Goal: Task Accomplishment & Management: Complete application form

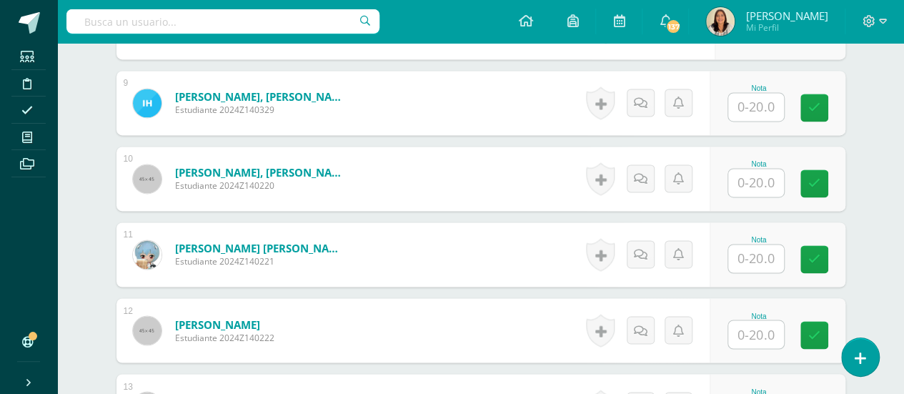
scroll to position [1119, 0]
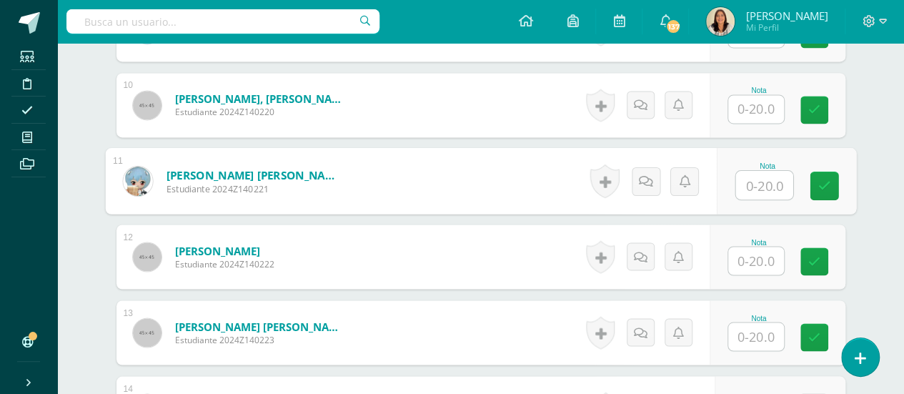
click at [752, 183] on input "text" at bounding box center [764, 185] width 57 height 29
type input "18"
click at [820, 184] on icon at bounding box center [824, 185] width 13 height 12
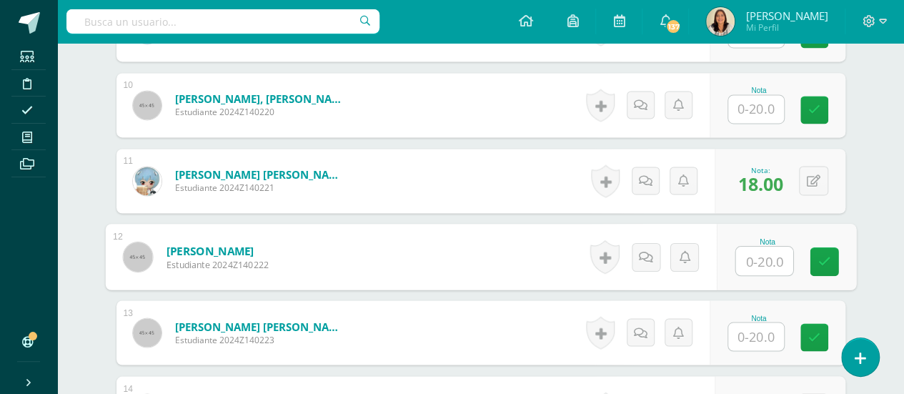
click at [768, 257] on input "text" at bounding box center [764, 261] width 57 height 29
type input "20"
click at [818, 257] on icon at bounding box center [824, 261] width 13 height 12
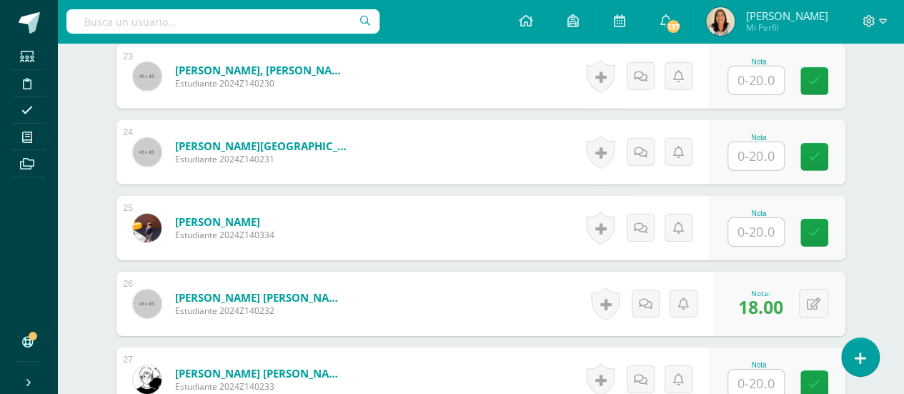
scroll to position [2196, 0]
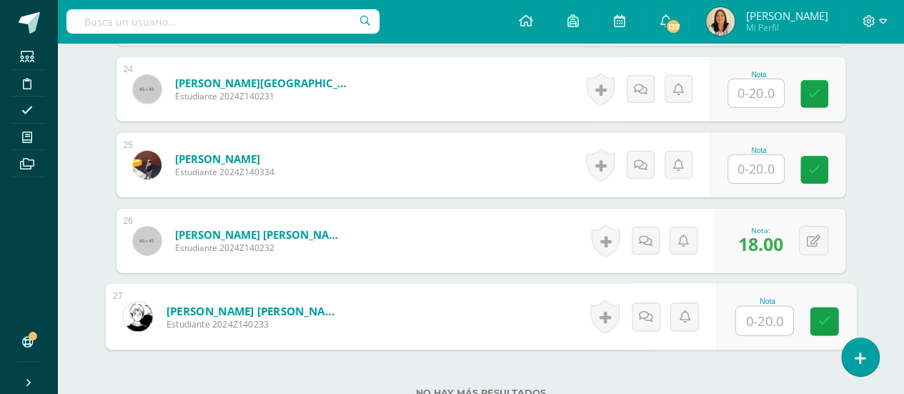
click at [762, 321] on input "text" at bounding box center [764, 321] width 57 height 29
type input "20"
click at [826, 320] on icon at bounding box center [824, 321] width 13 height 12
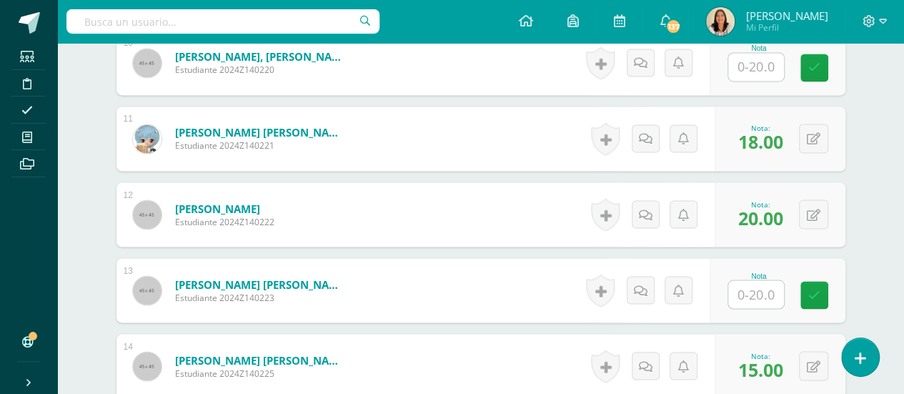
scroll to position [1158, 0]
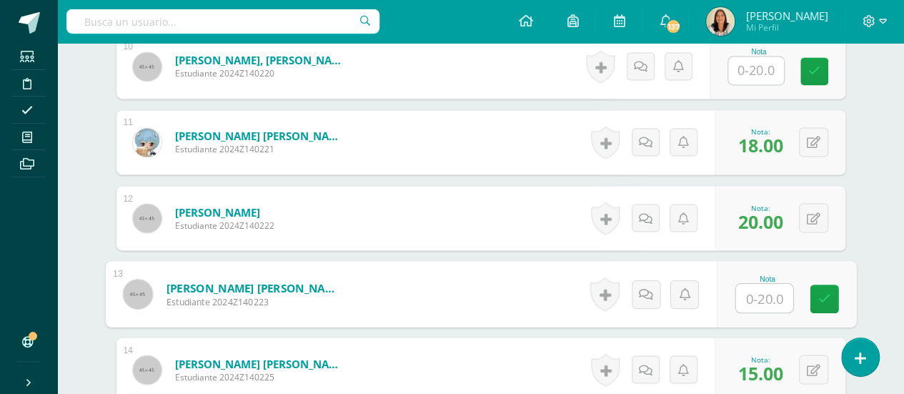
click at [768, 297] on input "text" at bounding box center [764, 298] width 57 height 29
type input "15"
click at [825, 292] on icon at bounding box center [824, 298] width 13 height 12
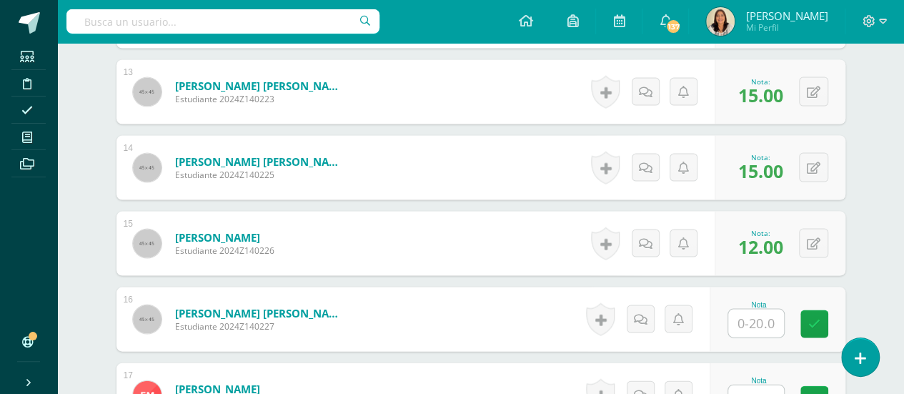
scroll to position [1362, 0]
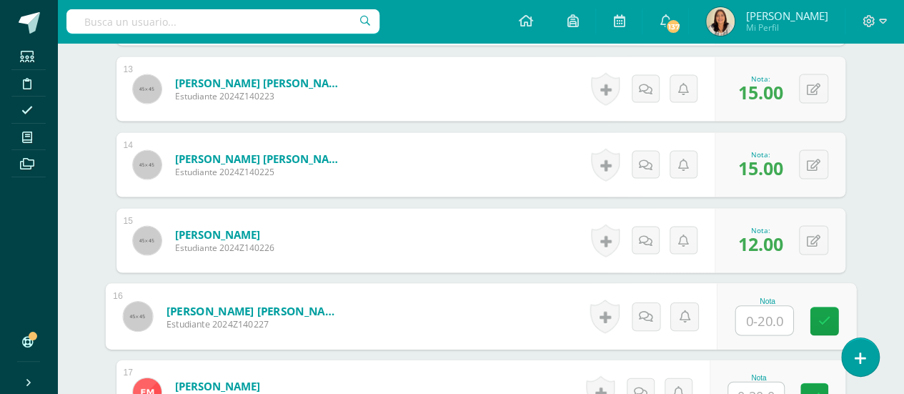
click at [769, 308] on input "text" at bounding box center [764, 321] width 57 height 29
type input "20"
click at [818, 322] on icon at bounding box center [824, 321] width 13 height 12
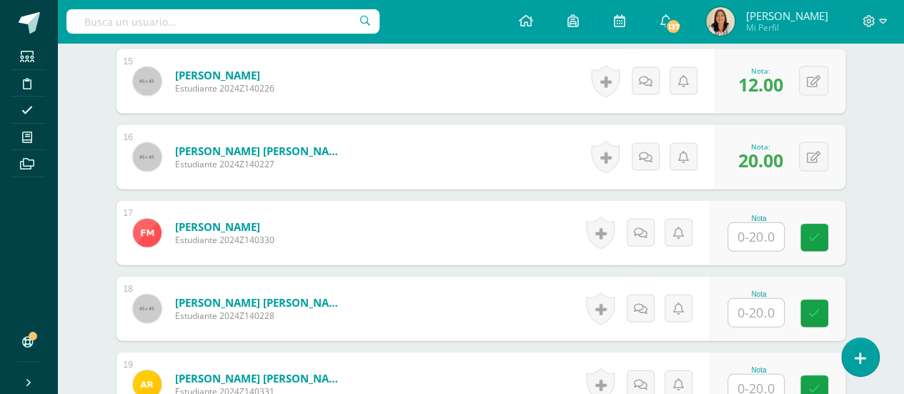
scroll to position [1525, 0]
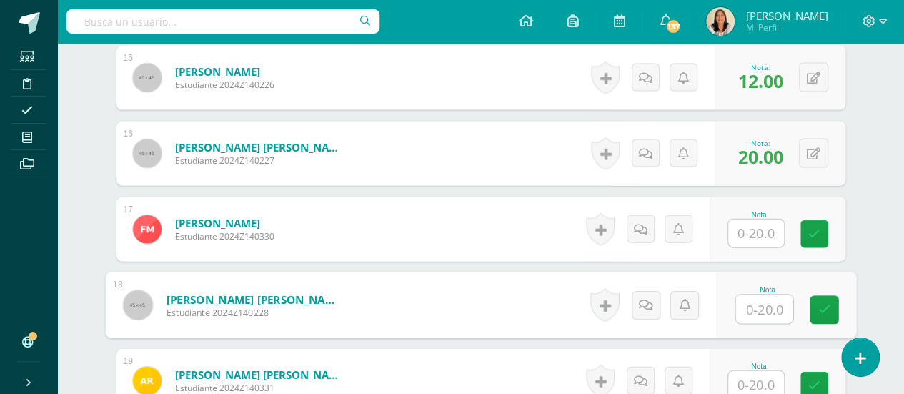
click at [768, 318] on input "text" at bounding box center [764, 309] width 57 height 29
type input "17"
click at [820, 305] on icon at bounding box center [824, 310] width 13 height 12
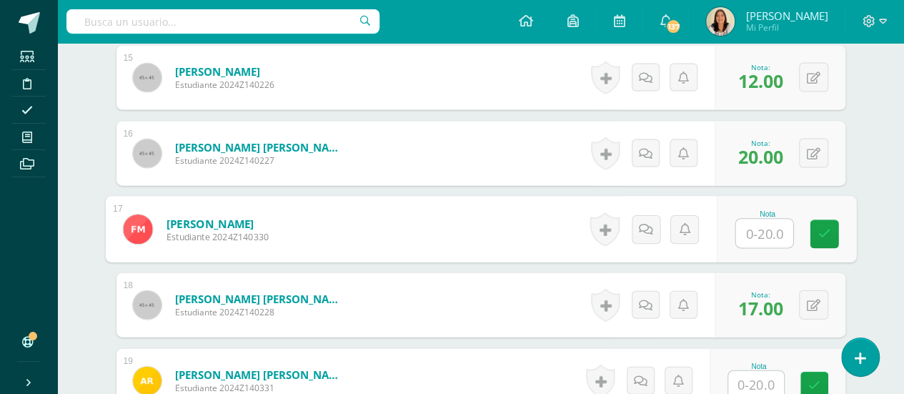
click at [746, 231] on input "text" at bounding box center [764, 233] width 57 height 29
type input "20"
click at [811, 227] on link at bounding box center [824, 234] width 29 height 29
click at [811, 227] on button at bounding box center [823, 229] width 30 height 30
click at [782, 234] on icon at bounding box center [785, 234] width 13 height 12
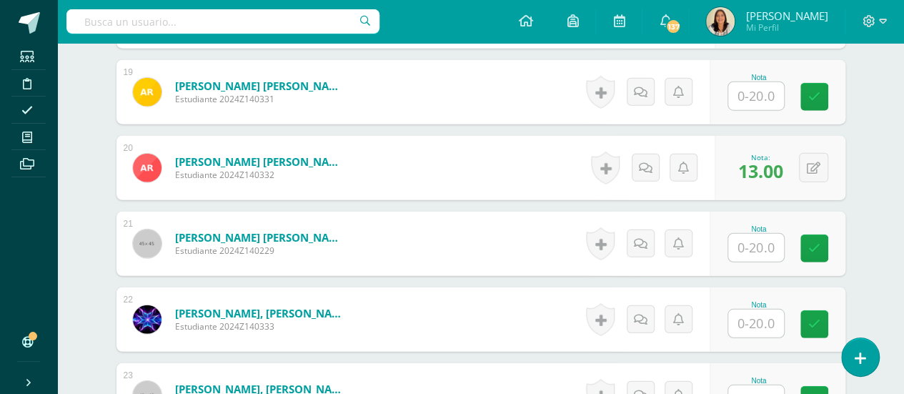
scroll to position [1831, 0]
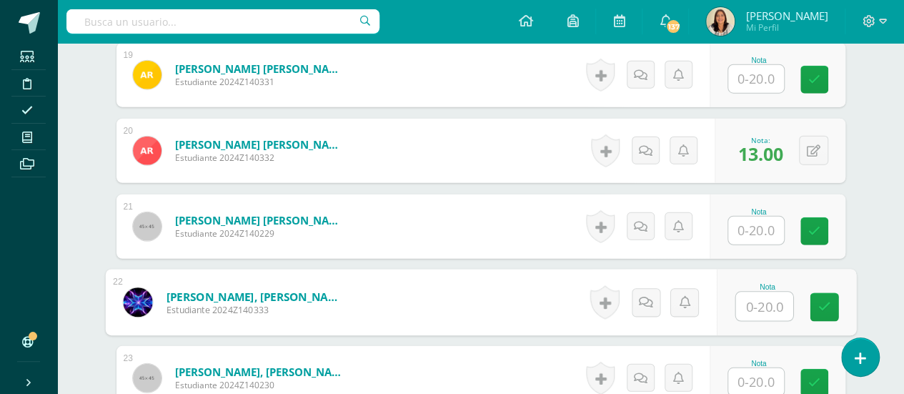
click at [761, 302] on input "text" at bounding box center [764, 306] width 57 height 29
type input "12"
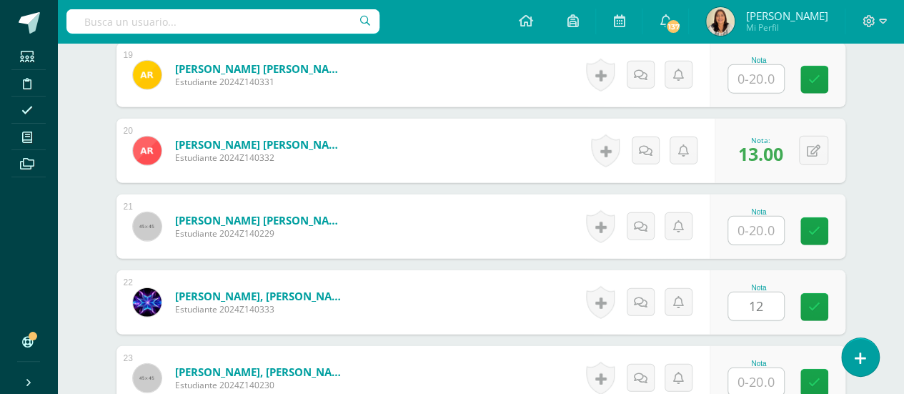
click at [842, 303] on div "Nota 12" at bounding box center [778, 302] width 136 height 64
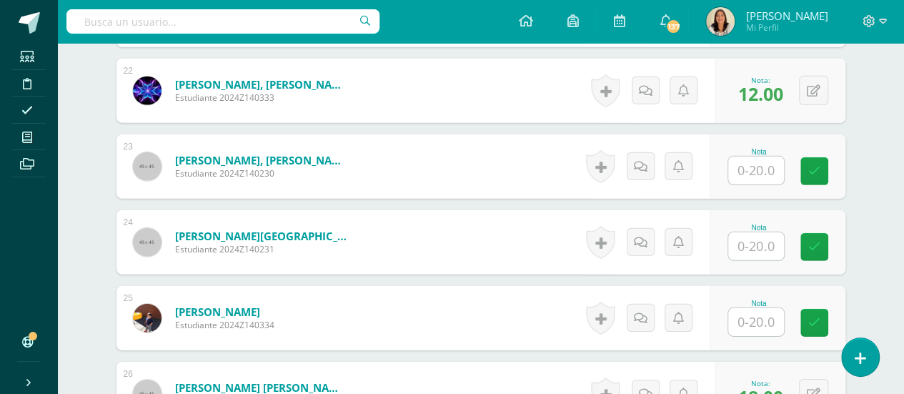
scroll to position [2047, 0]
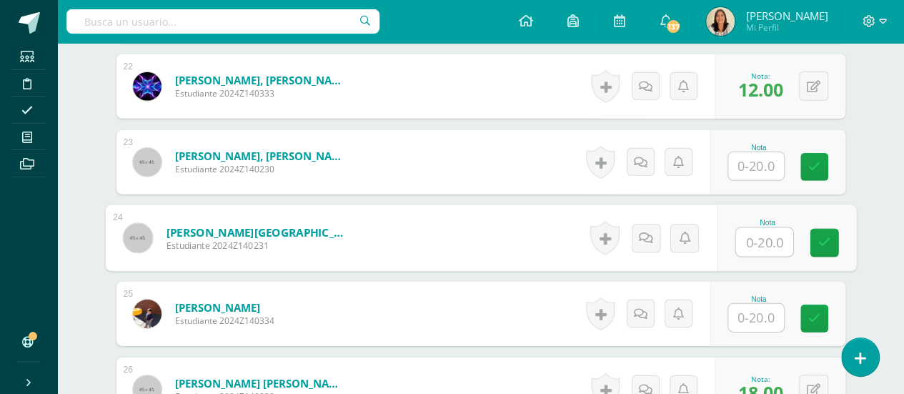
click at [762, 239] on input "text" at bounding box center [764, 242] width 57 height 29
type input "20"
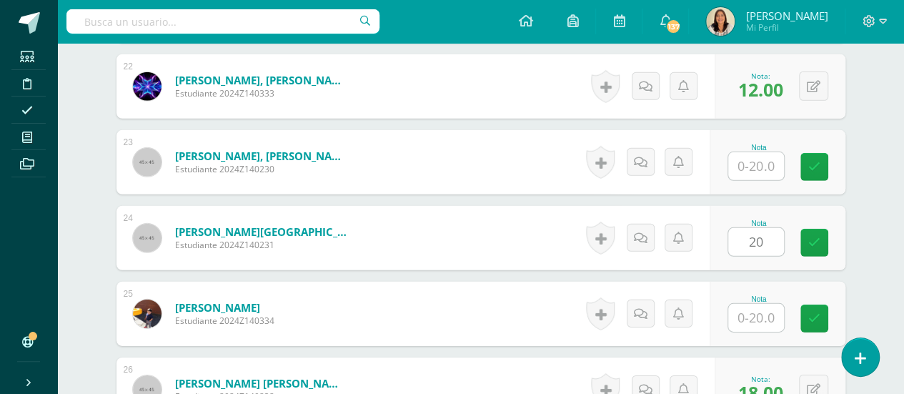
click at [818, 257] on div "Nota 20" at bounding box center [778, 238] width 136 height 64
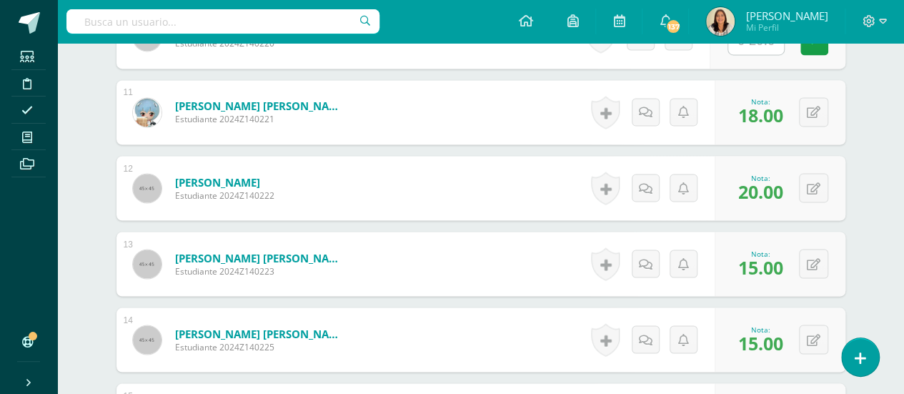
scroll to position [1037, 0]
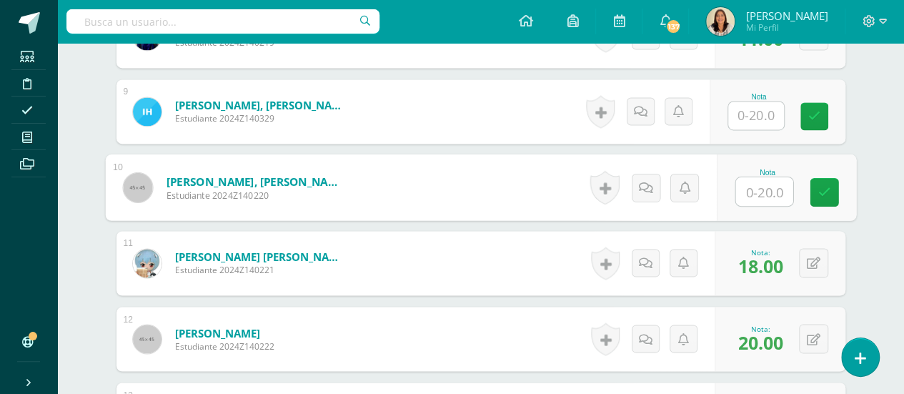
click at [768, 191] on input "text" at bounding box center [764, 191] width 57 height 29
type input "15"
click at [824, 186] on icon at bounding box center [824, 192] width 13 height 12
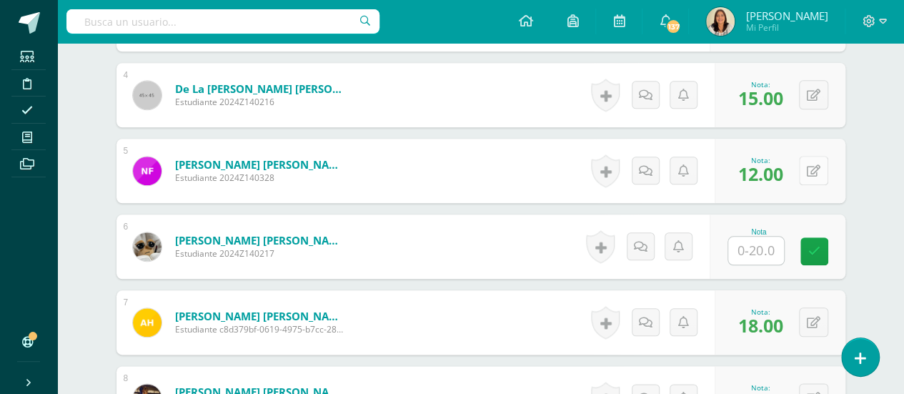
scroll to position [689, 0]
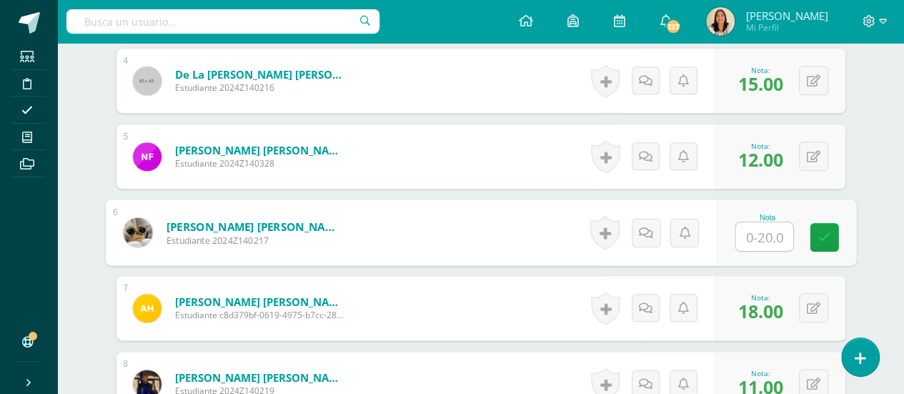
click at [746, 239] on input "text" at bounding box center [764, 236] width 57 height 29
type input "20"
click at [818, 232] on icon at bounding box center [824, 237] width 13 height 12
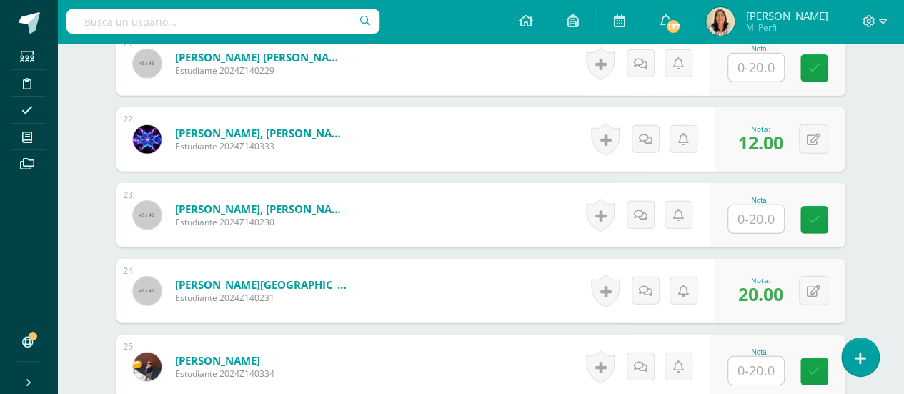
scroll to position [1963, 0]
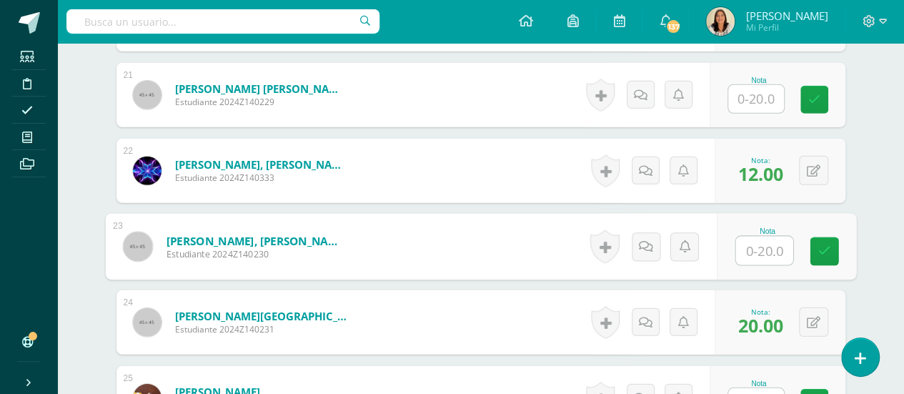
click at [765, 241] on input "text" at bounding box center [764, 251] width 57 height 29
type input "20"
click at [826, 240] on link at bounding box center [824, 251] width 29 height 29
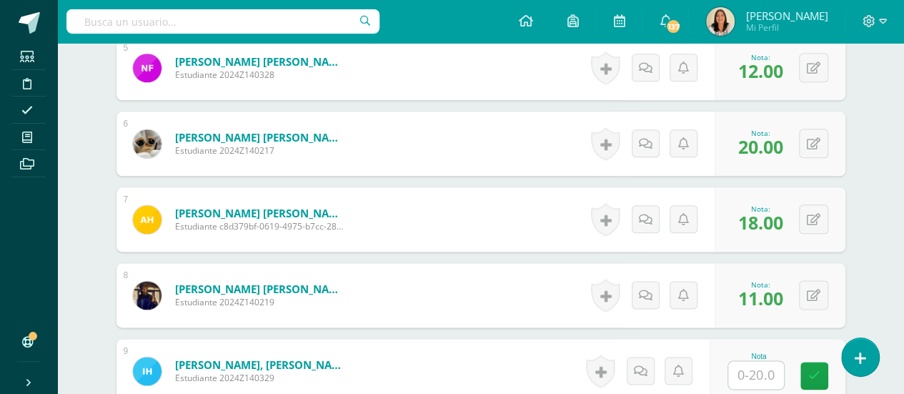
scroll to position [572, 0]
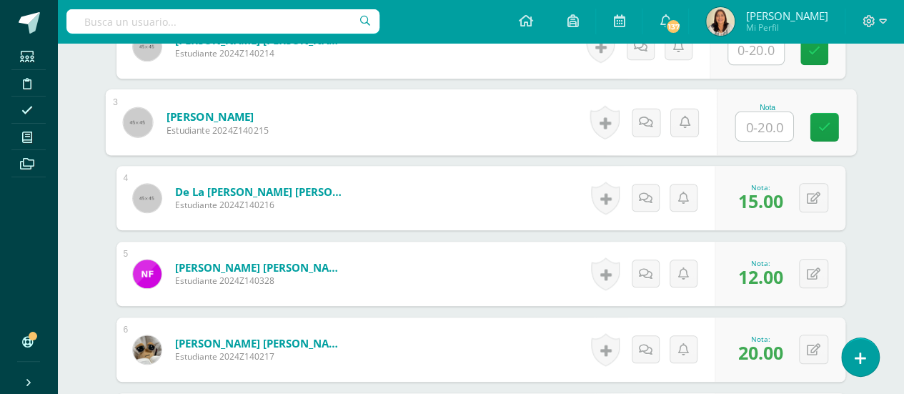
click at [761, 124] on input "text" at bounding box center [764, 126] width 57 height 29
type input "20"
click at [823, 129] on icon at bounding box center [824, 127] width 13 height 12
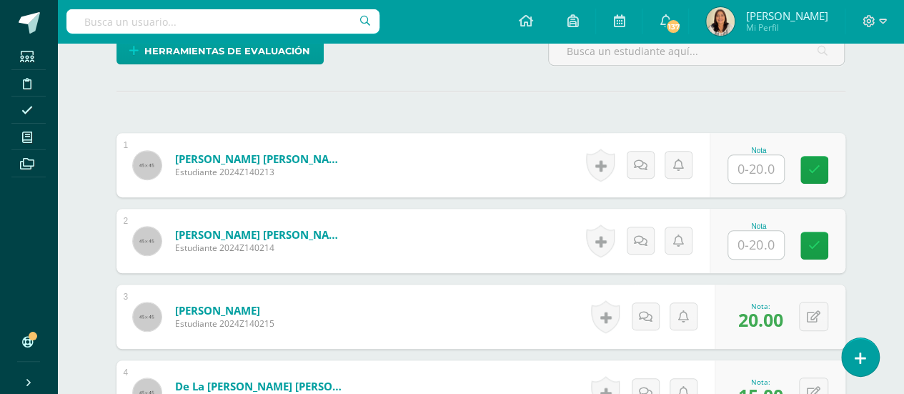
scroll to position [385, 0]
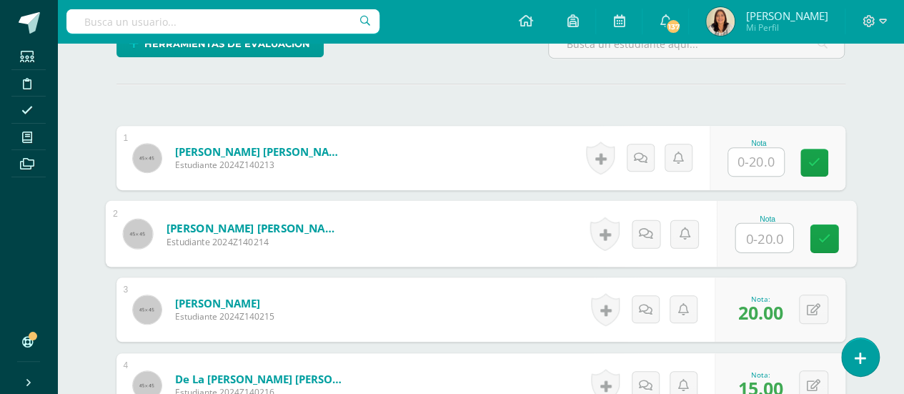
click at [776, 229] on input "text" at bounding box center [764, 238] width 57 height 29
type input "15"
click at [814, 242] on link at bounding box center [824, 238] width 29 height 29
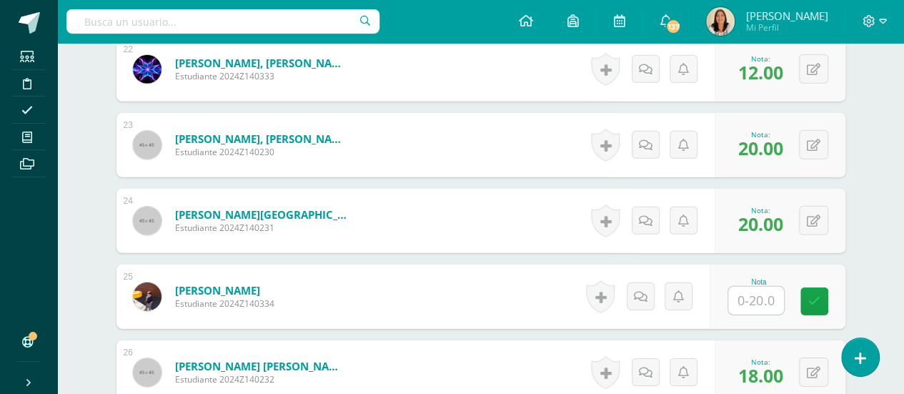
scroll to position [2071, 0]
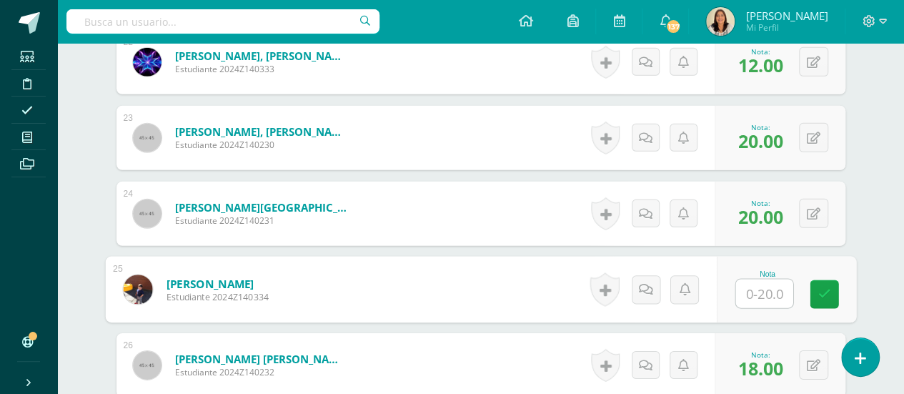
click at [768, 292] on input "text" at bounding box center [764, 293] width 57 height 29
type input "20"
click at [817, 284] on link at bounding box center [824, 294] width 29 height 29
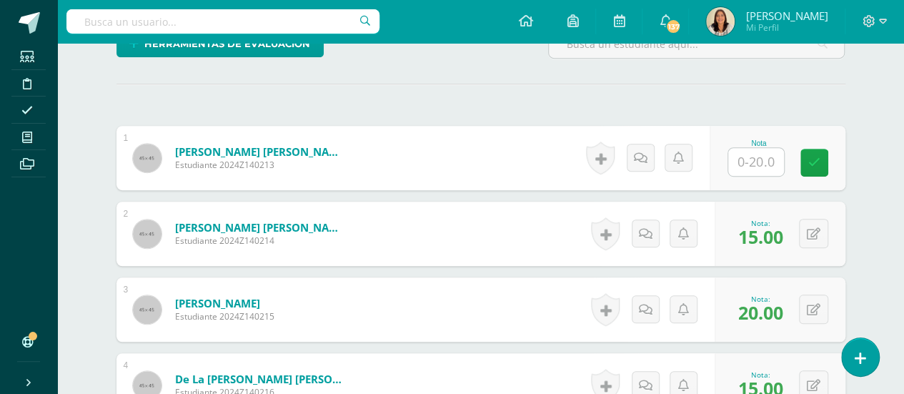
scroll to position [350, 0]
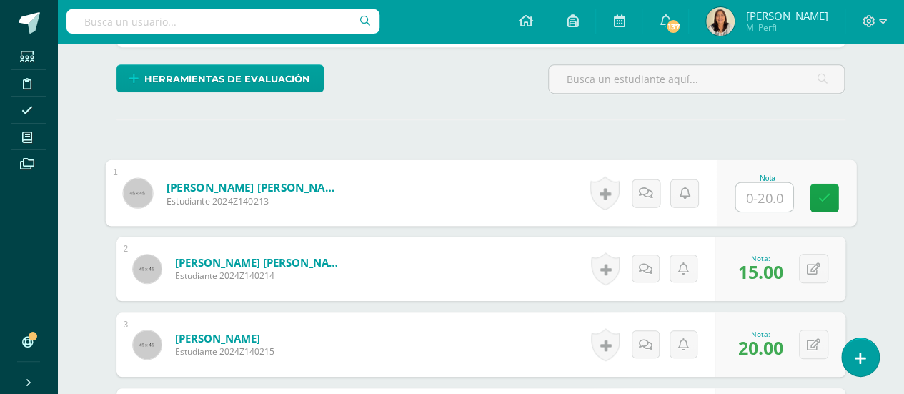
click at [756, 204] on input "text" at bounding box center [764, 197] width 57 height 29
type input "15"
click at [818, 192] on icon at bounding box center [824, 198] width 13 height 12
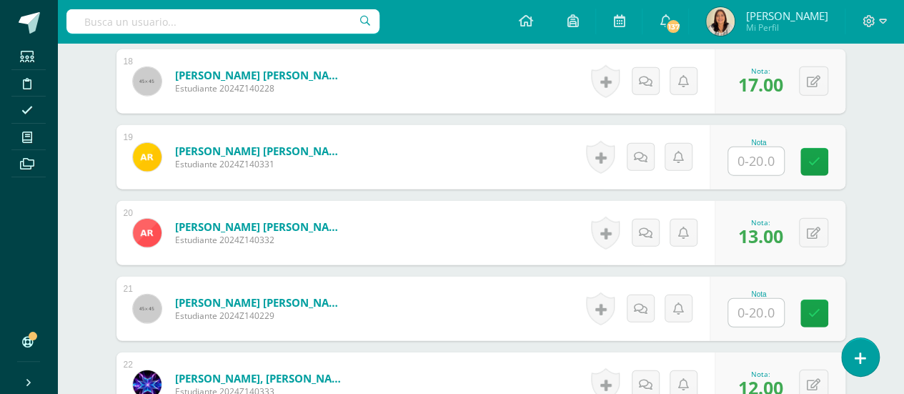
scroll to position [1745, 0]
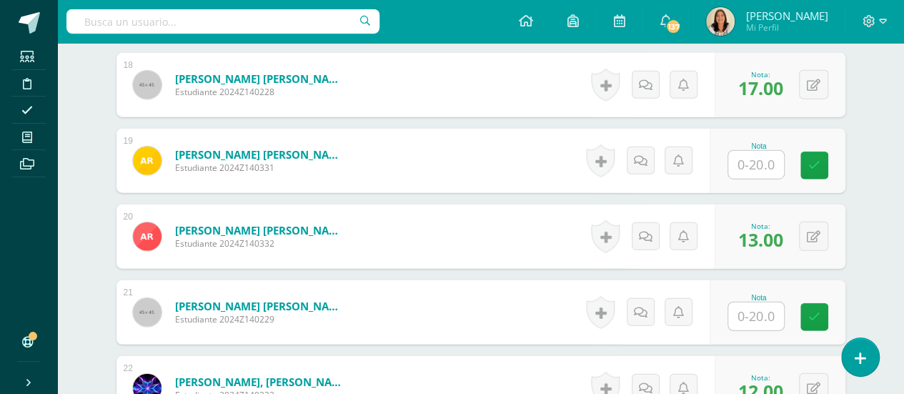
click at [763, 164] on input "text" at bounding box center [756, 165] width 56 height 28
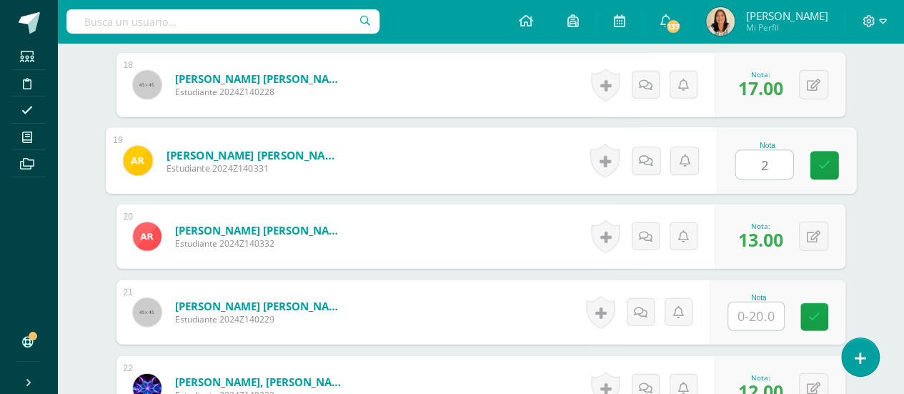
type input "20"
click at [816, 162] on link at bounding box center [824, 166] width 29 height 29
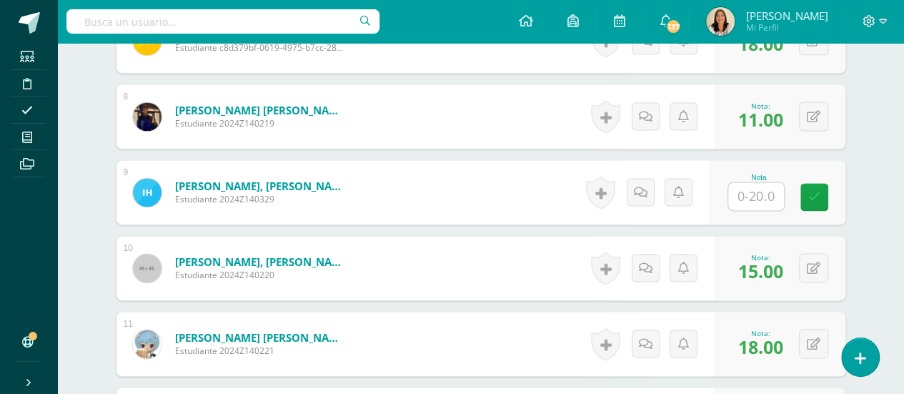
scroll to position [939, 0]
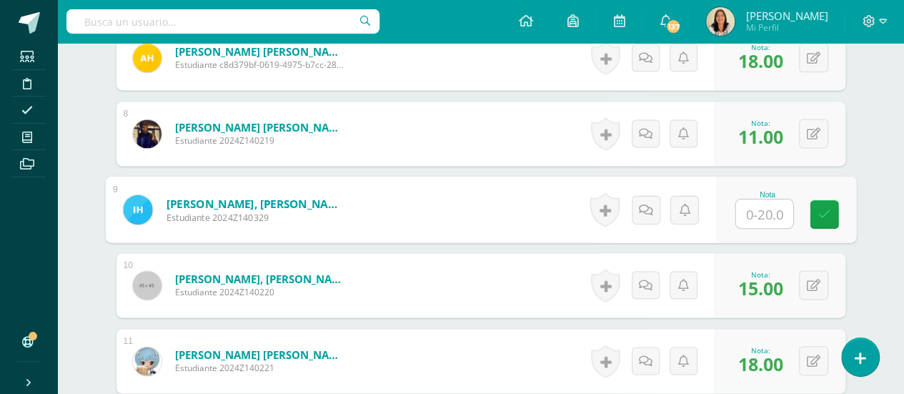
click at [781, 202] on input "text" at bounding box center [764, 213] width 57 height 29
type input "0"
type input "20"
click at [825, 222] on link at bounding box center [824, 214] width 29 height 29
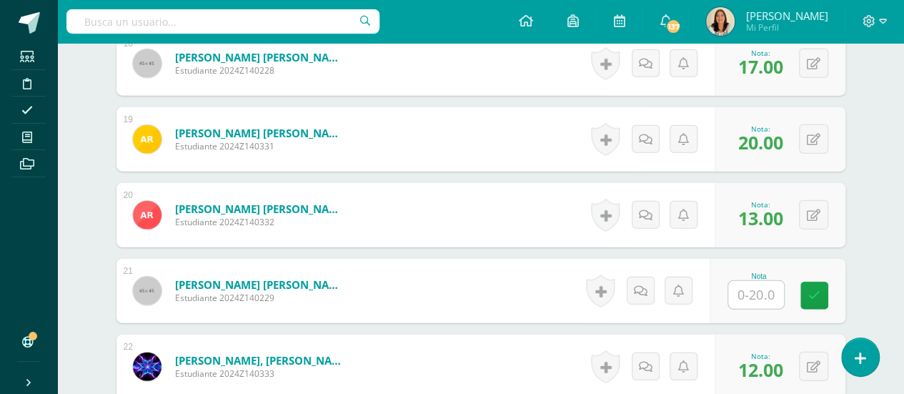
scroll to position [1876, 0]
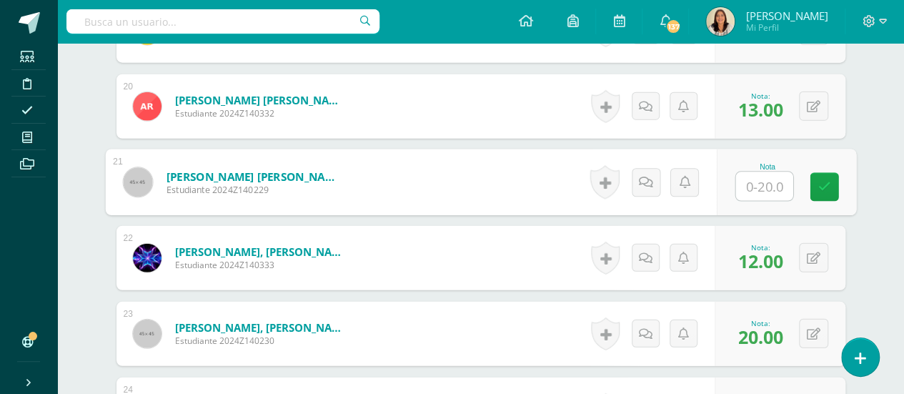
click at [766, 192] on input "text" at bounding box center [764, 186] width 57 height 29
type input "20"
click at [826, 182] on icon at bounding box center [824, 187] width 13 height 12
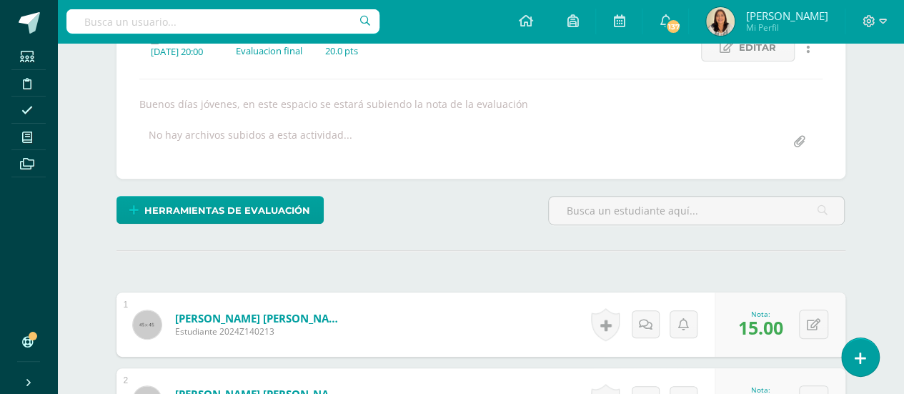
scroll to position [0, 0]
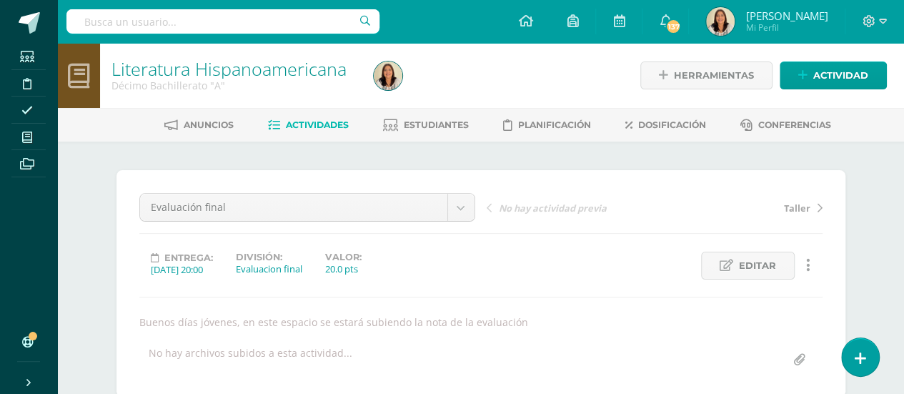
click at [323, 124] on span "Actividades" at bounding box center [317, 124] width 63 height 11
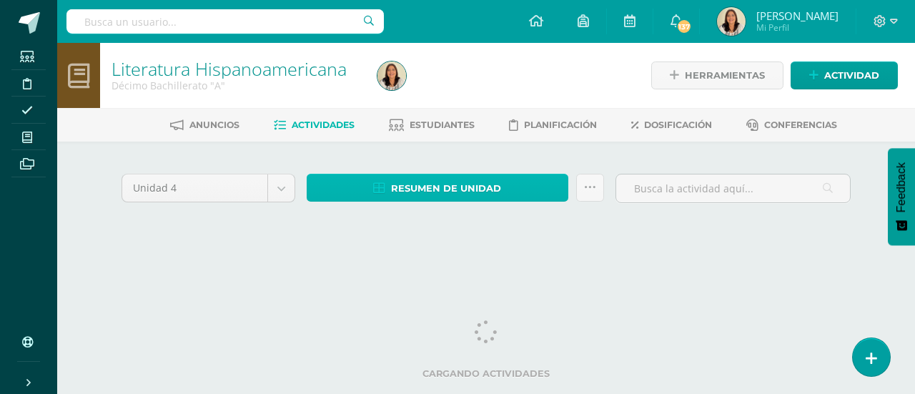
click at [452, 177] on span "Resumen de unidad" at bounding box center [446, 188] width 110 height 26
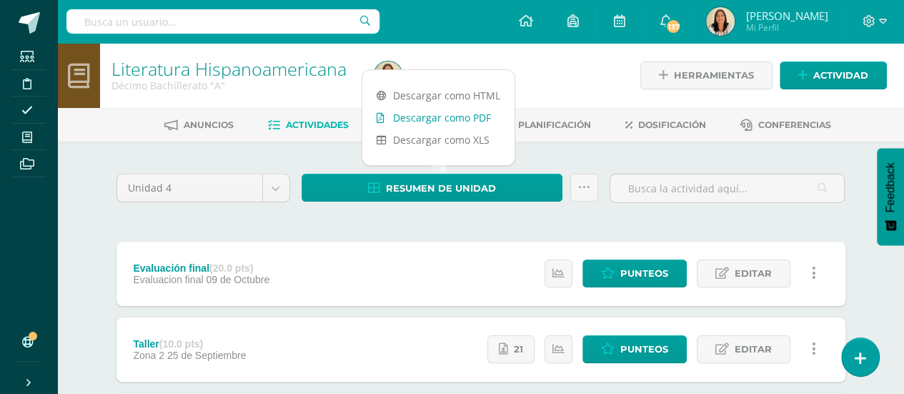
click at [482, 121] on link "Descargar como PDF" at bounding box center [438, 118] width 152 height 22
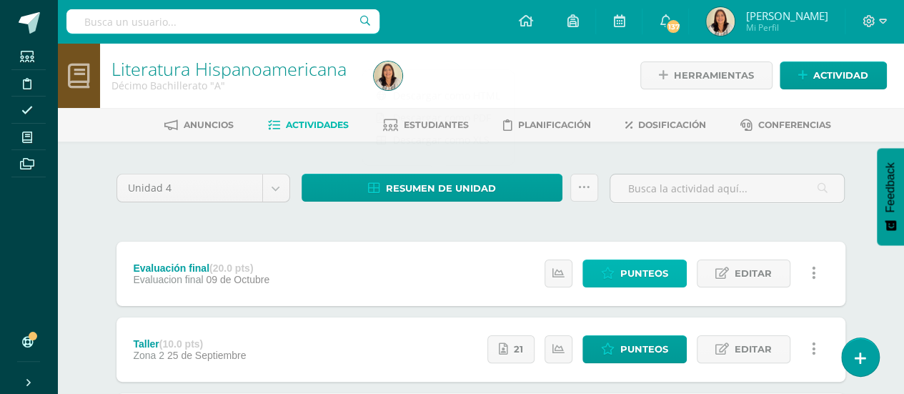
click at [648, 267] on span "Punteos" at bounding box center [644, 273] width 48 height 26
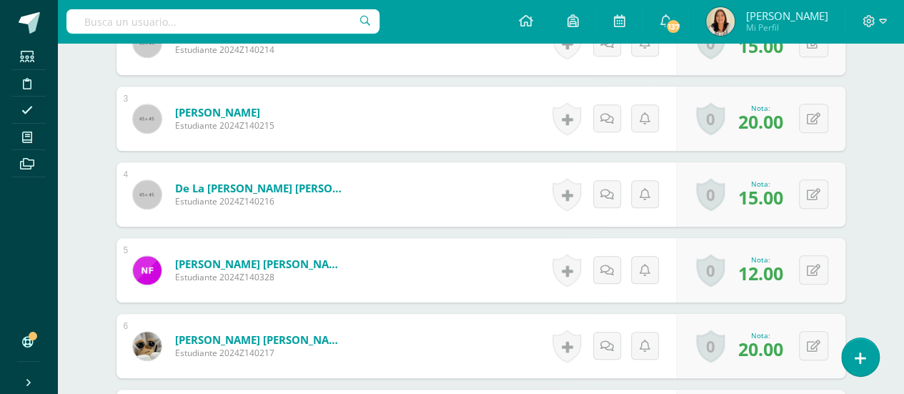
scroll to position [603, 0]
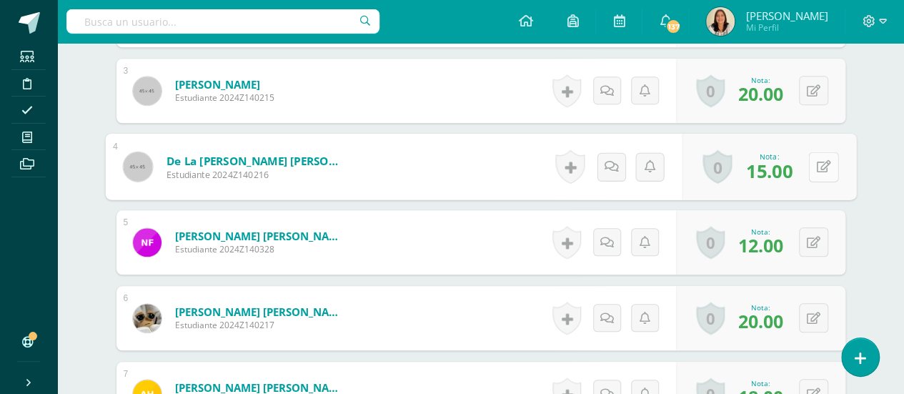
click at [815, 165] on button at bounding box center [823, 167] width 30 height 30
type input "20"
click at [778, 168] on link at bounding box center [785, 171] width 29 height 29
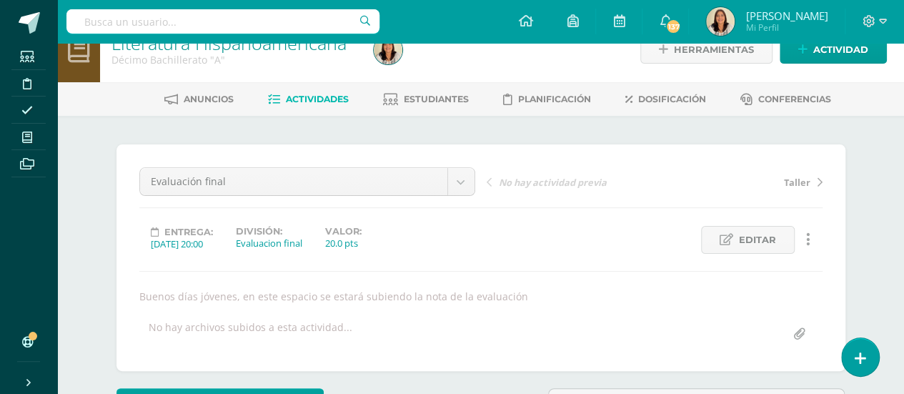
scroll to position [0, 0]
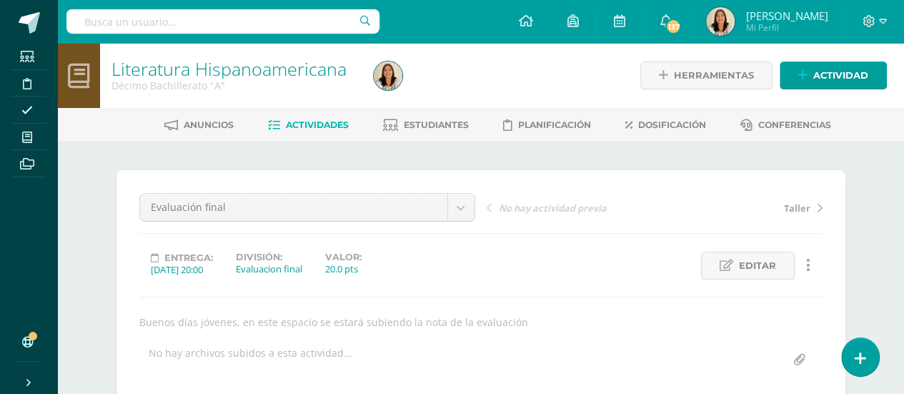
click at [315, 120] on span "Actividades" at bounding box center [317, 124] width 63 height 11
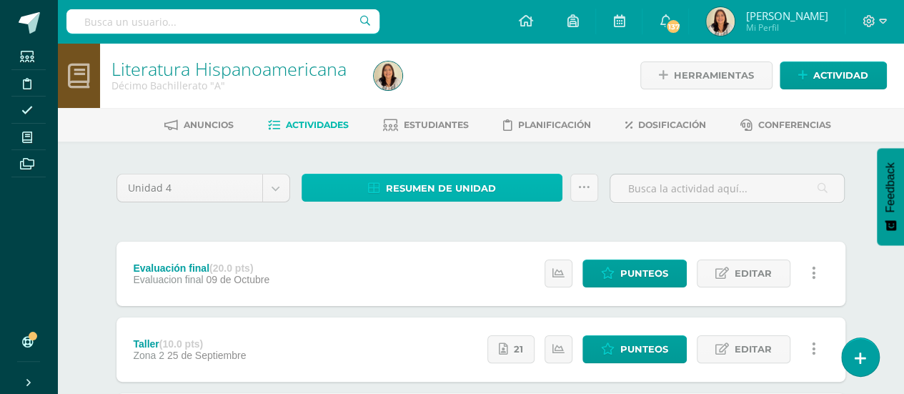
click at [437, 177] on span "Resumen de unidad" at bounding box center [441, 188] width 110 height 26
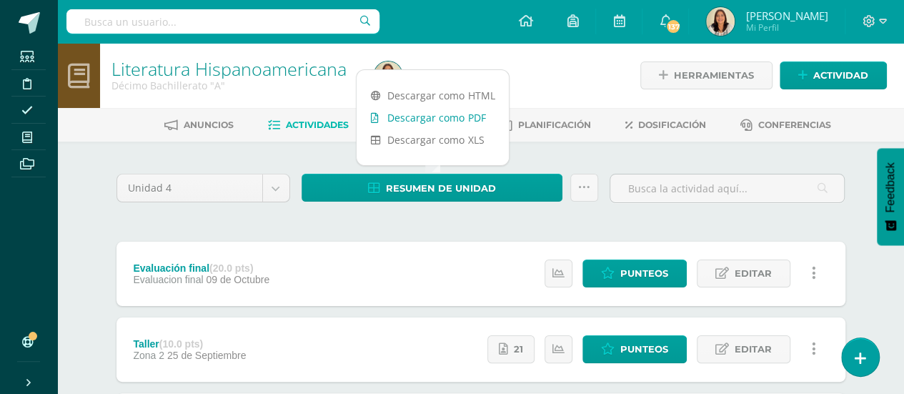
click at [466, 119] on link "Descargar como PDF" at bounding box center [433, 118] width 152 height 22
click at [753, 341] on span "Editar" at bounding box center [753, 349] width 37 height 26
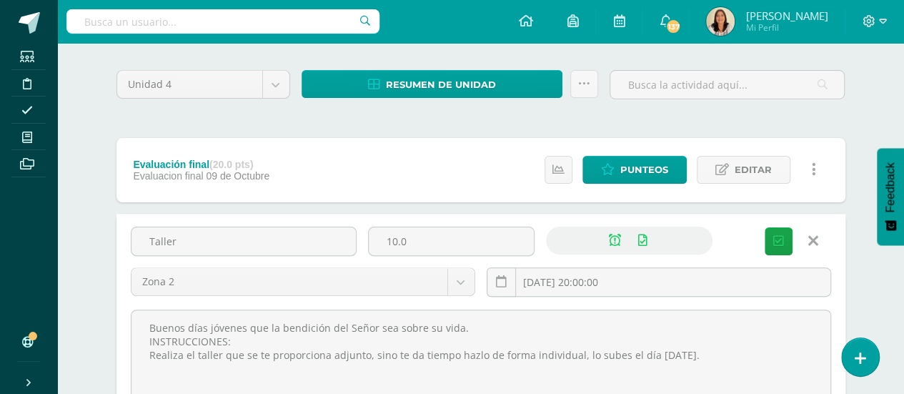
scroll to position [99, 0]
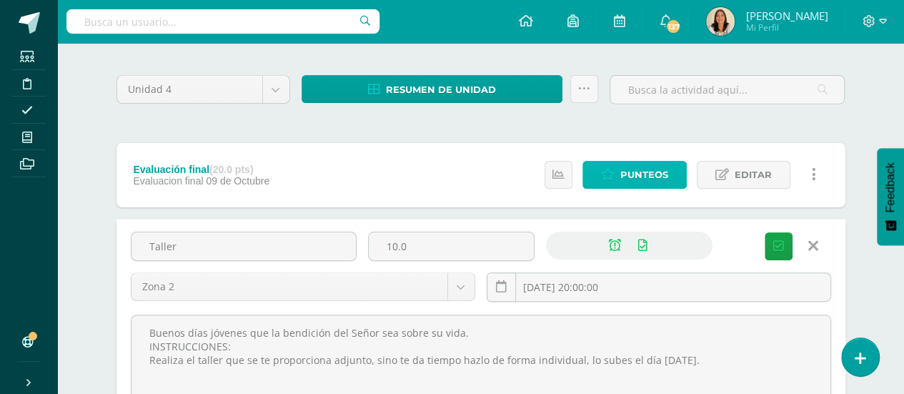
click at [660, 172] on span "Punteos" at bounding box center [644, 175] width 48 height 26
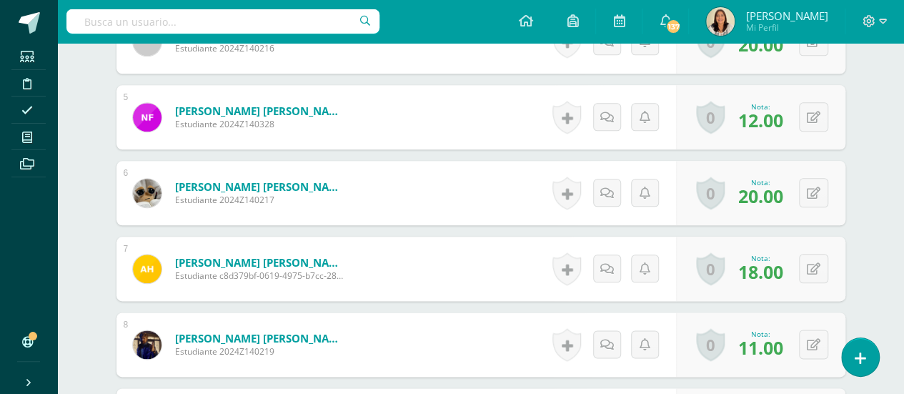
scroll to position [849, 0]
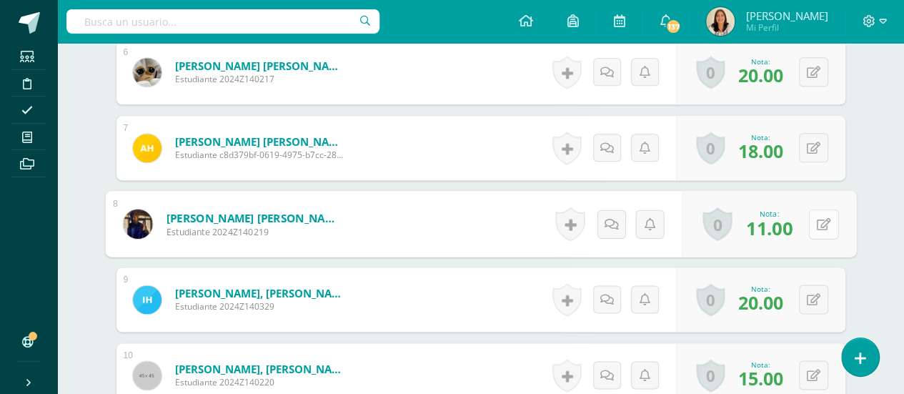
click at [817, 221] on icon at bounding box center [823, 223] width 14 height 12
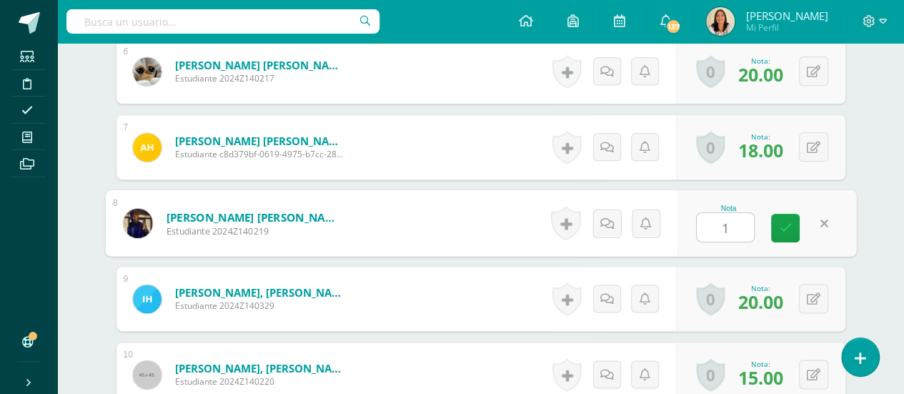
type input "18"
click at [794, 220] on link at bounding box center [785, 228] width 29 height 29
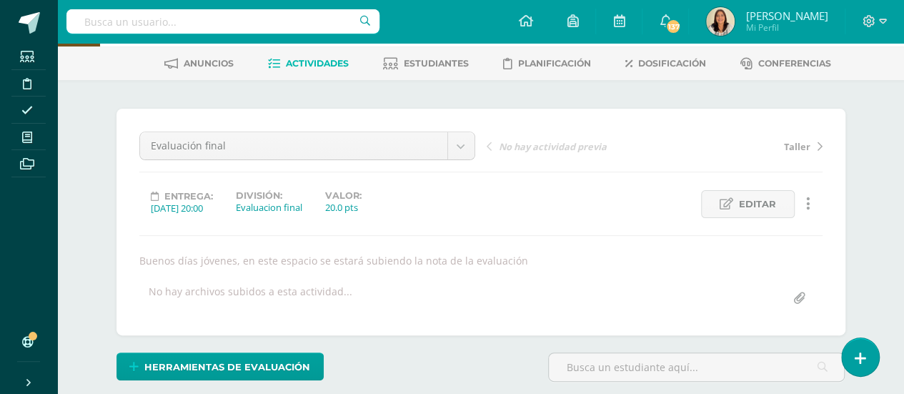
scroll to position [51, 0]
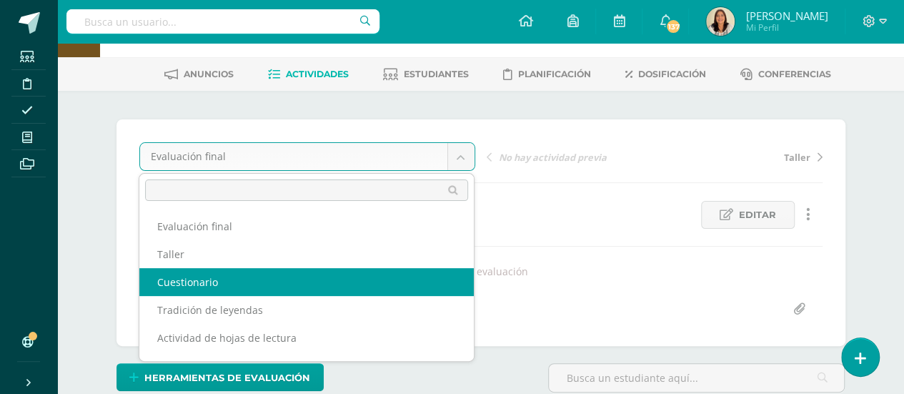
select select "/dashboard/teacher/grade-activity/32749/"
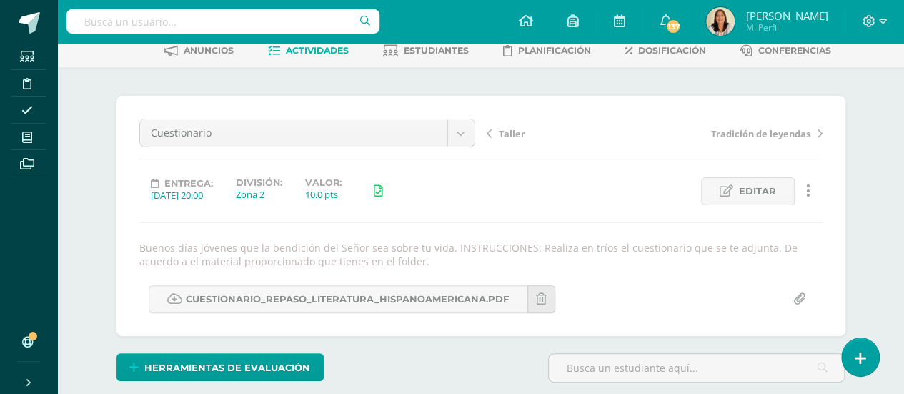
scroll to position [29, 0]
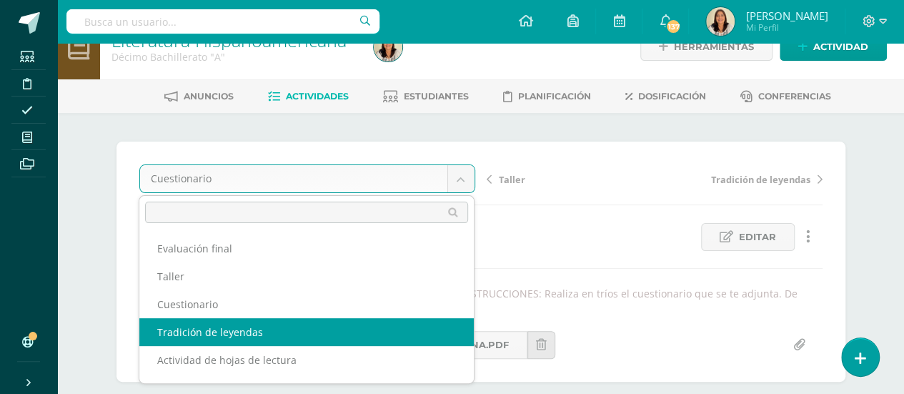
select select "/dashboard/teacher/grade-activity/32395/"
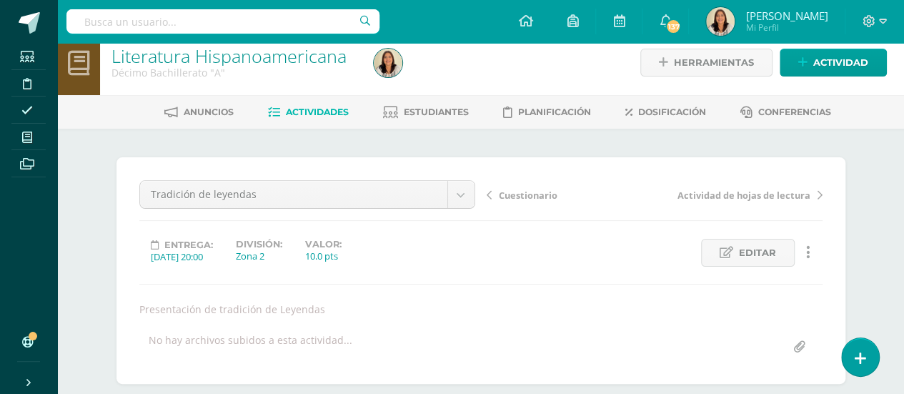
scroll to position [10, 0]
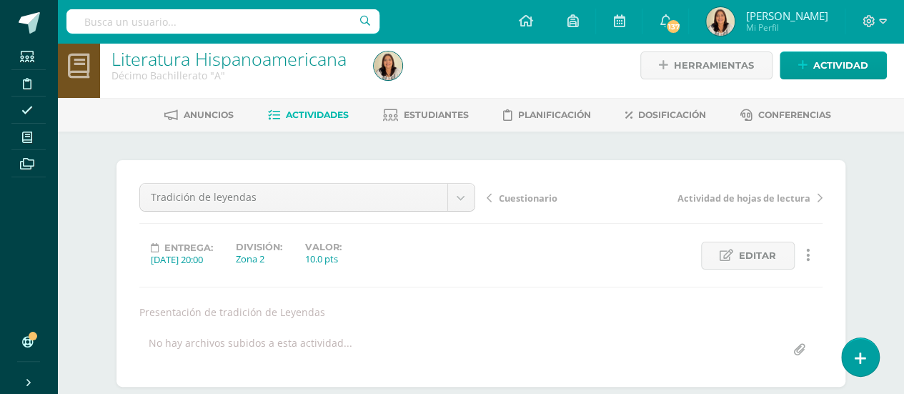
click at [889, 28] on div at bounding box center [875, 21] width 59 height 43
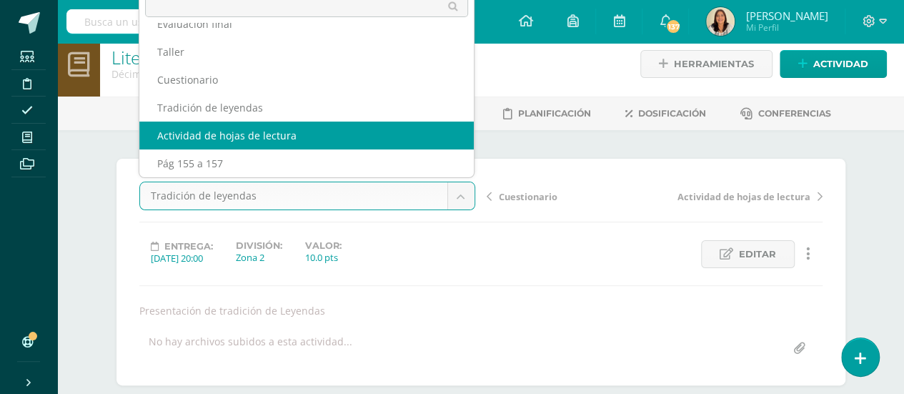
scroll to position [7, 0]
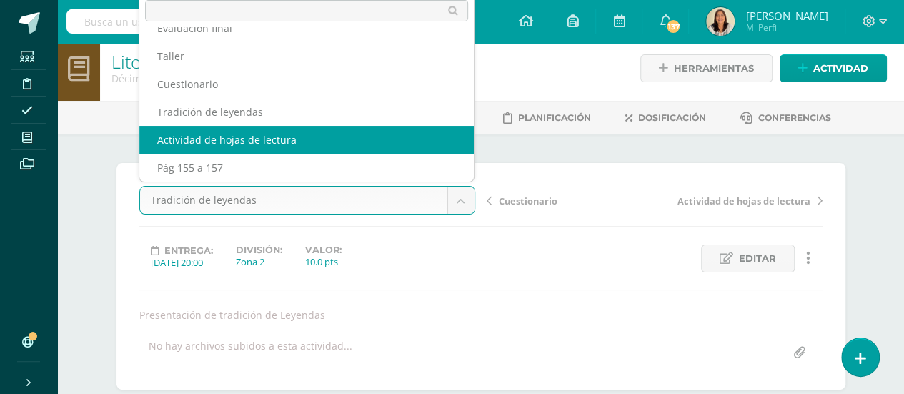
select select "/dashboard/teacher/grade-activity/32394/"
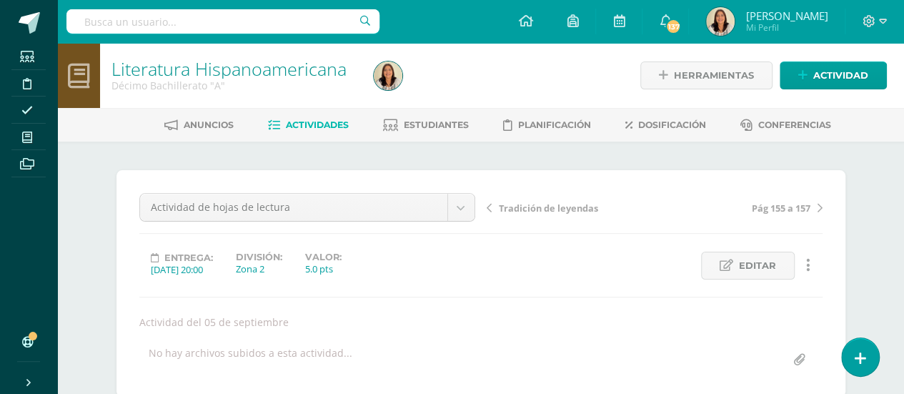
click at [301, 127] on span "Actividades" at bounding box center [317, 124] width 63 height 11
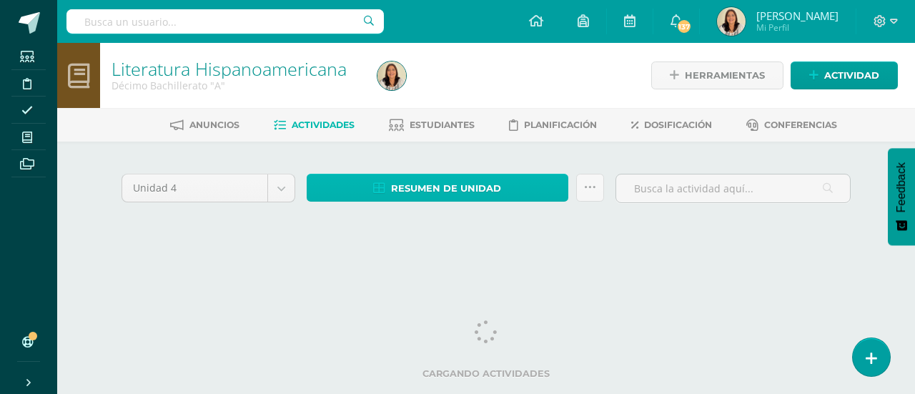
click at [427, 194] on span "Resumen de unidad" at bounding box center [446, 188] width 110 height 26
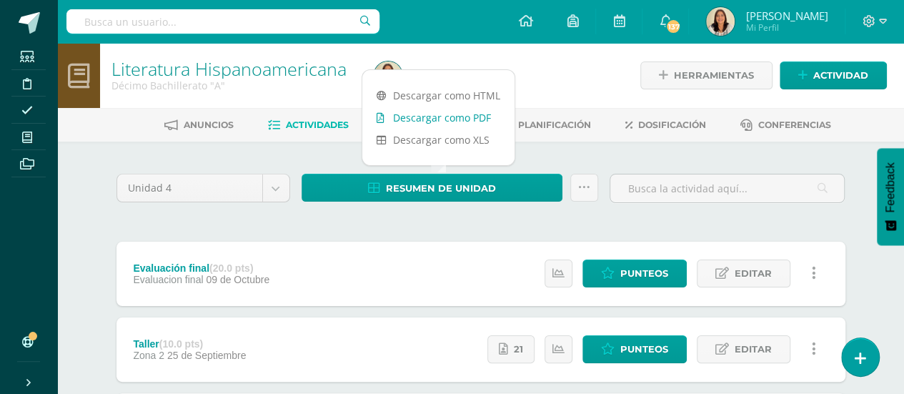
click at [467, 122] on link "Descargar como PDF" at bounding box center [438, 118] width 152 height 22
